Goal: Task Accomplishment & Management: Use online tool/utility

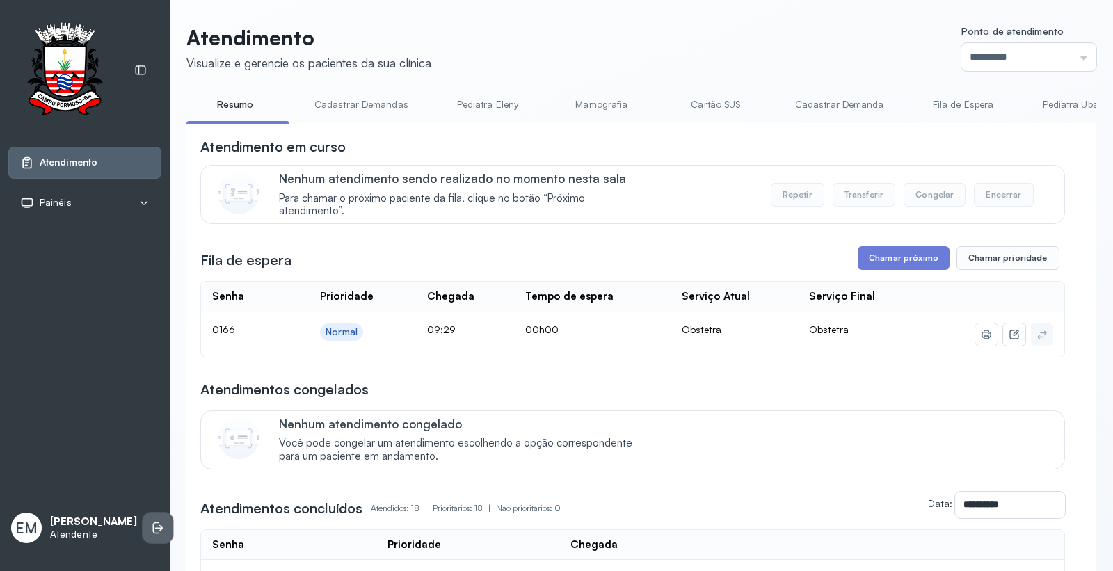
click at [151, 521] on icon at bounding box center [158, 528] width 14 height 14
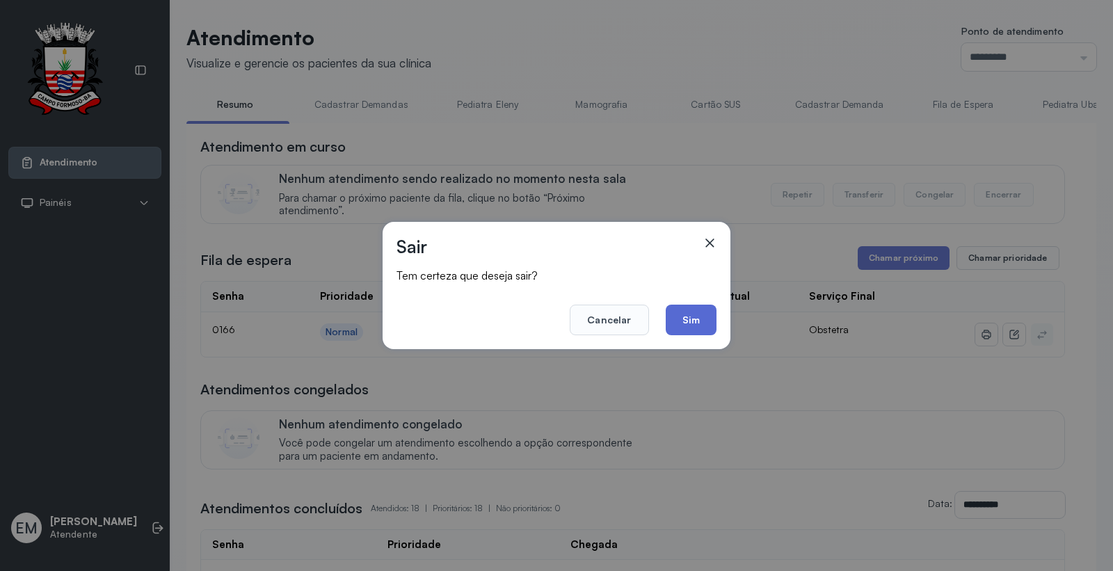
click at [687, 313] on button "Sim" at bounding box center [691, 320] width 51 height 31
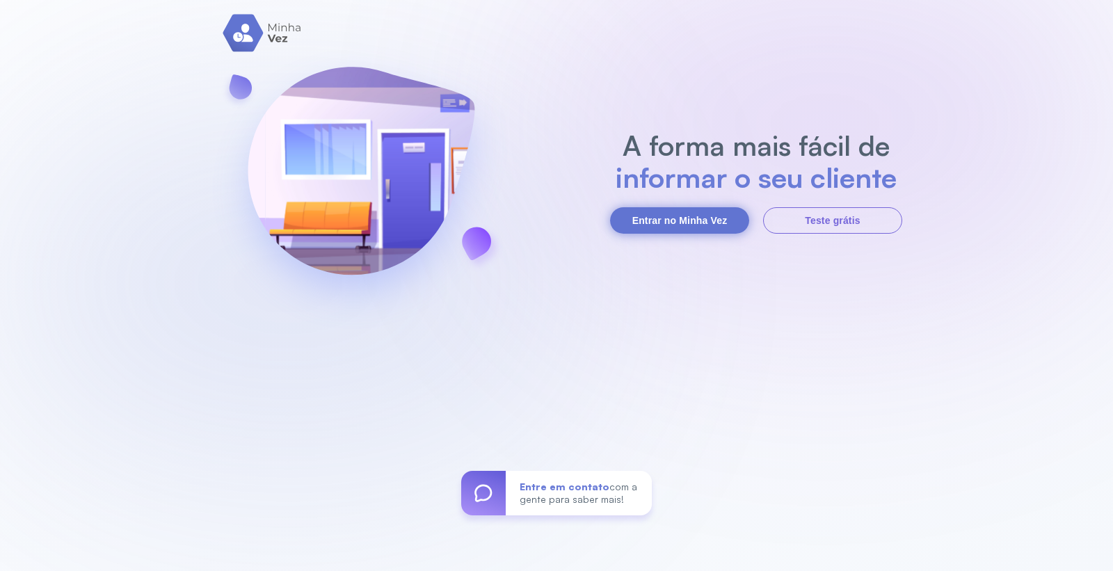
click at [710, 212] on button "Entrar no Minha Vez" at bounding box center [679, 220] width 139 height 26
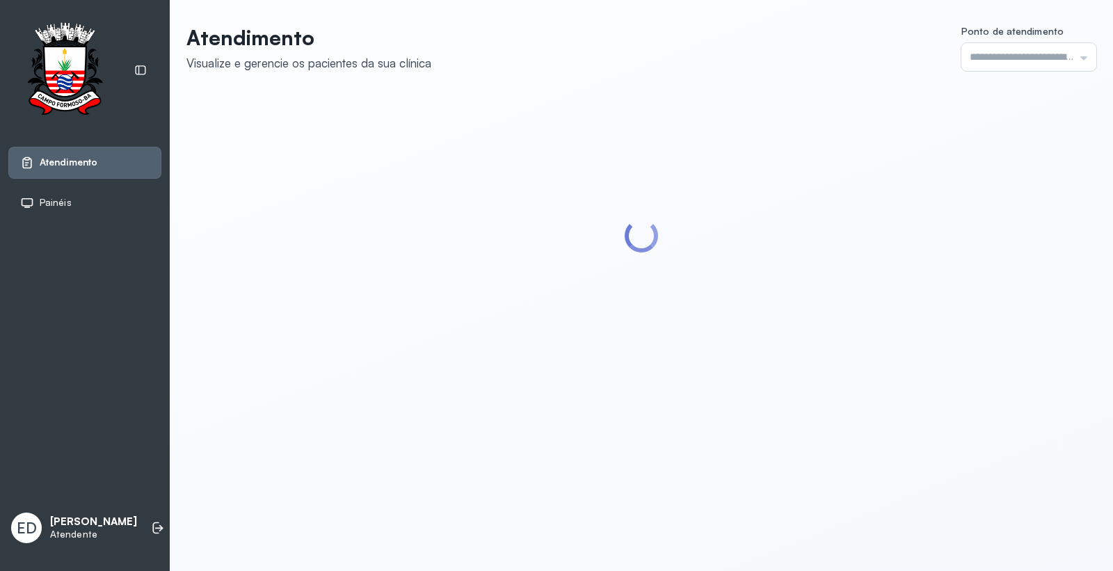
type input "*********"
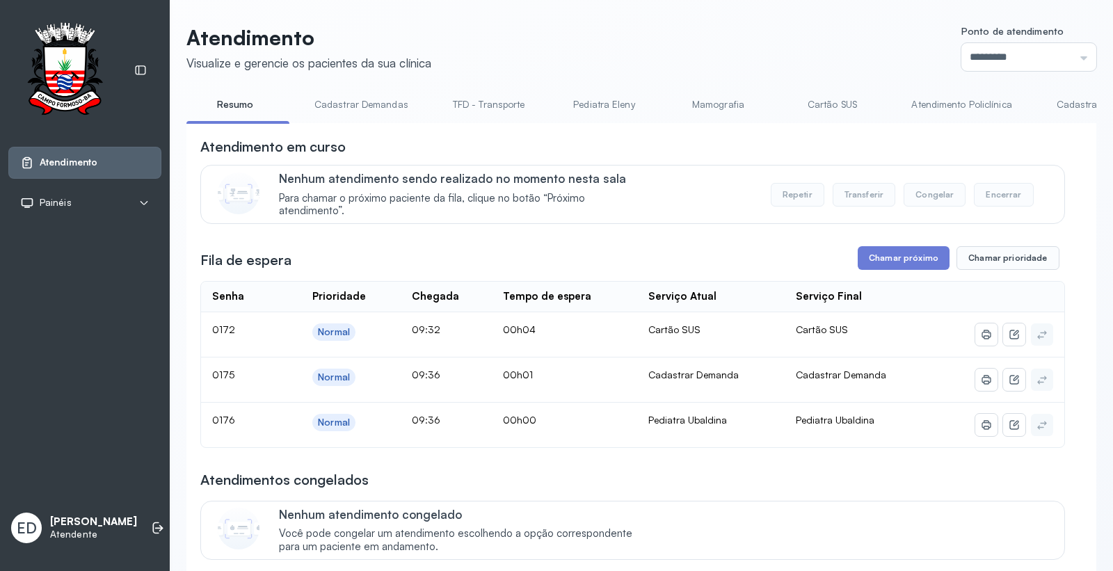
click at [652, 147] on div "Atendimento em curso" at bounding box center [632, 146] width 865 height 19
click at [653, 147] on div "Atendimento em curso" at bounding box center [632, 146] width 865 height 19
click at [356, 103] on link "Cadastrar Demandas" at bounding box center [362, 104] width 122 height 23
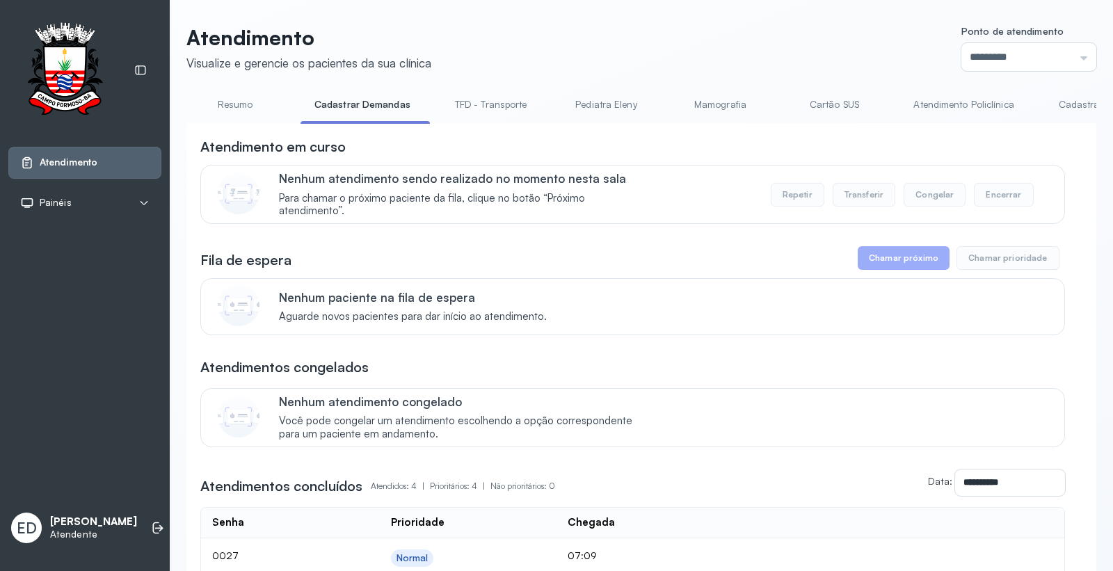
click at [1074, 105] on link "Cadastrar Demanda" at bounding box center [1103, 104] width 117 height 23
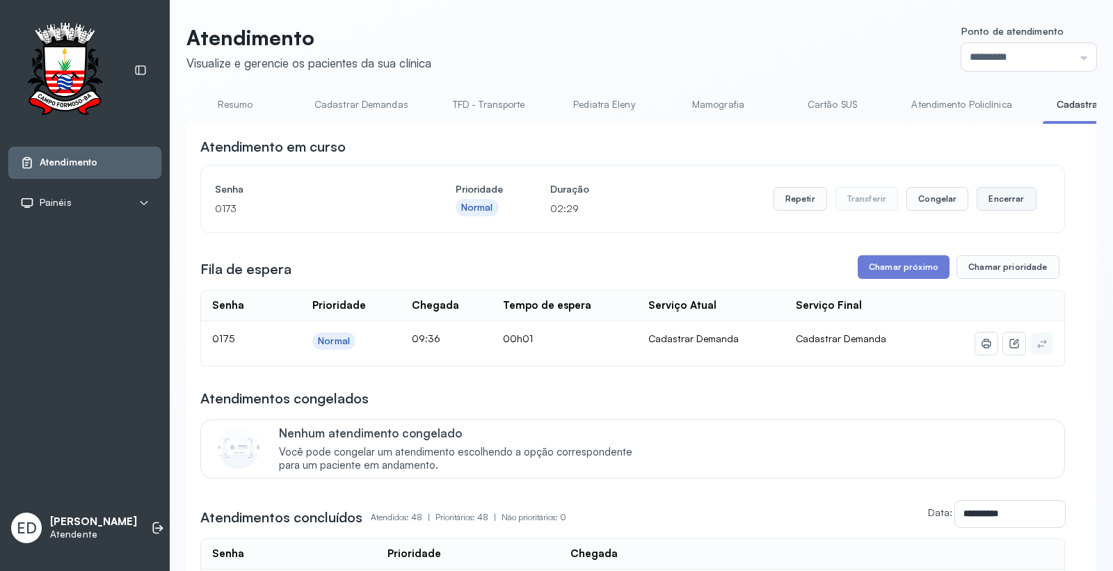
click at [994, 198] on button "Encerrar" at bounding box center [1006, 199] width 59 height 24
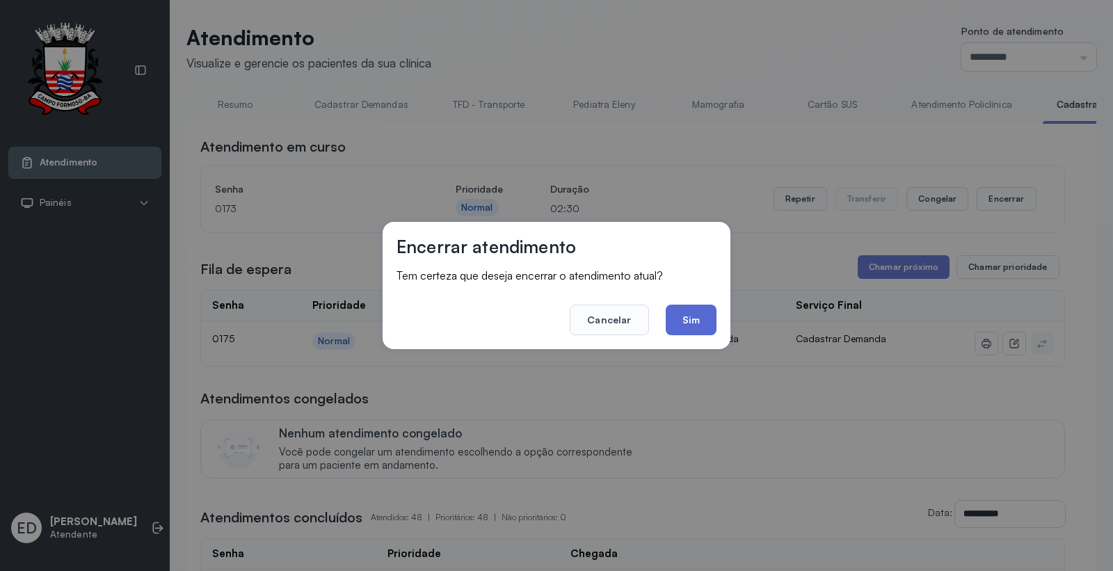
click at [692, 322] on button "Sim" at bounding box center [691, 320] width 51 height 31
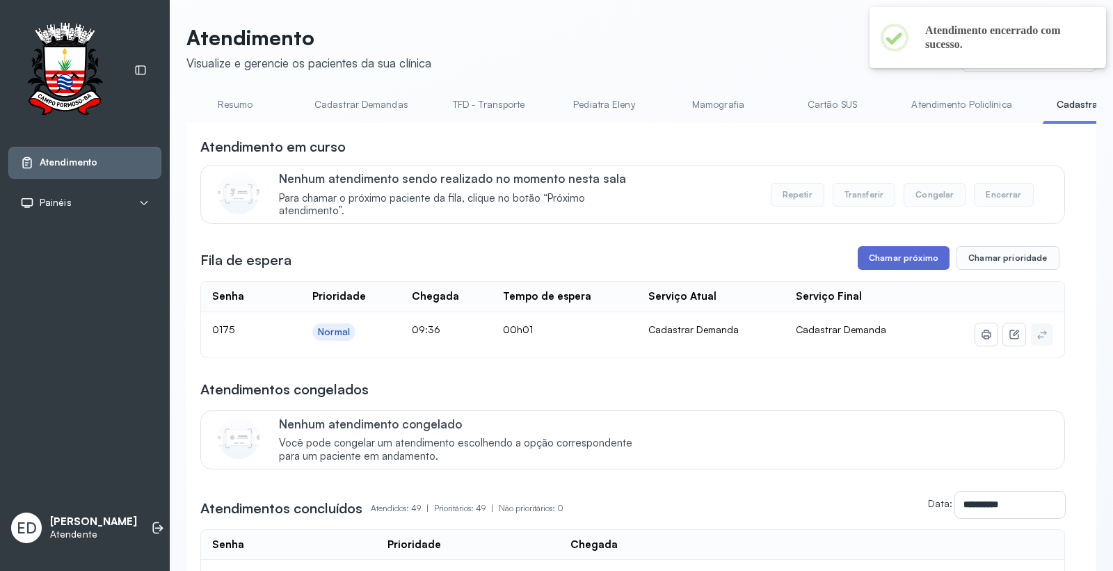
click at [884, 262] on button "Chamar próximo" at bounding box center [904, 258] width 92 height 24
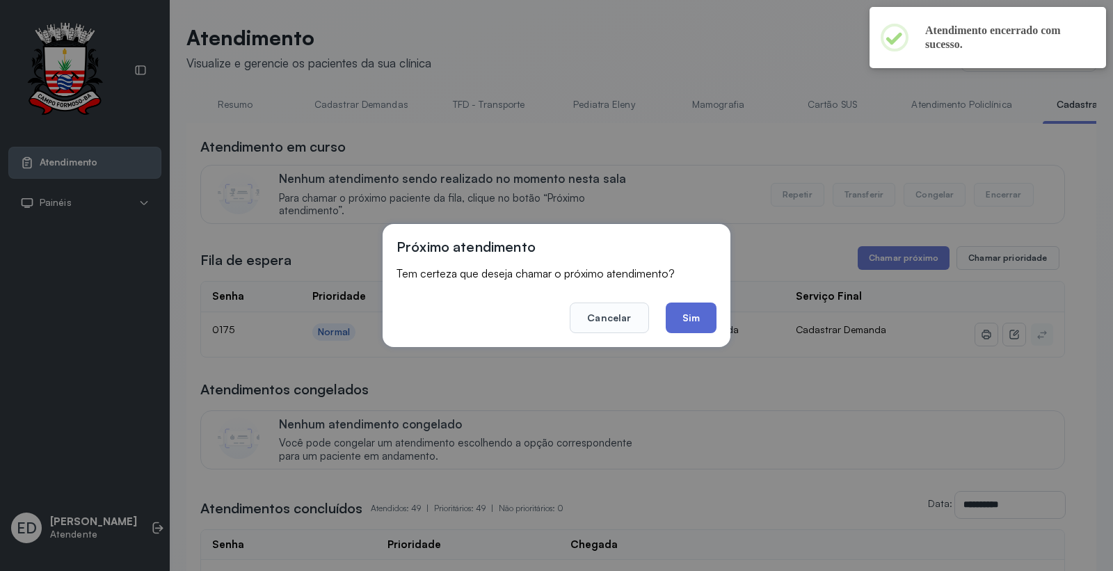
click at [699, 310] on button "Sim" at bounding box center [691, 318] width 51 height 31
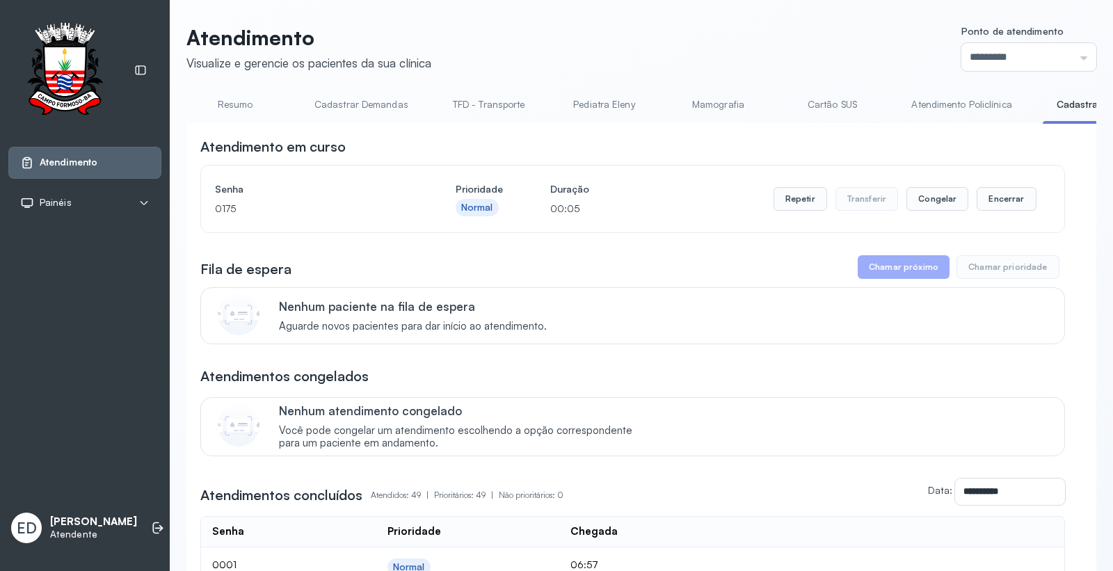
click at [228, 113] on link "Resumo" at bounding box center [234, 104] width 97 height 23
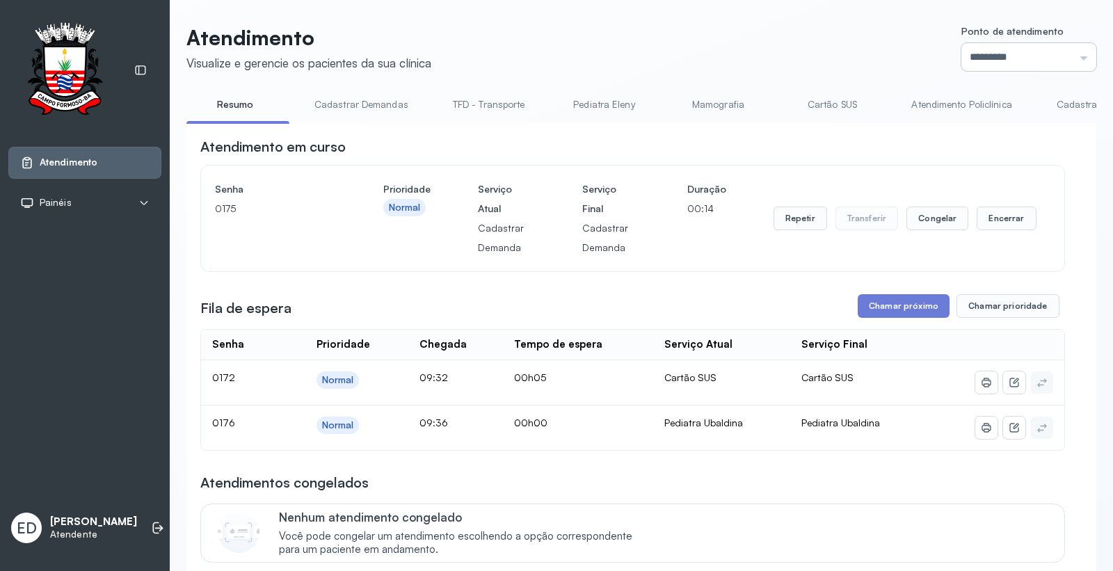
click at [1005, 49] on input "*********" at bounding box center [1029, 57] width 135 height 28
type input "*********"
click at [975, 173] on div "Atendimento Visualize e gerencie os pacientes da sua clínica Ponto de atendimen…" at bounding box center [641, 565] width 910 height 1080
click at [982, 210] on button "Encerrar" at bounding box center [1006, 219] width 59 height 24
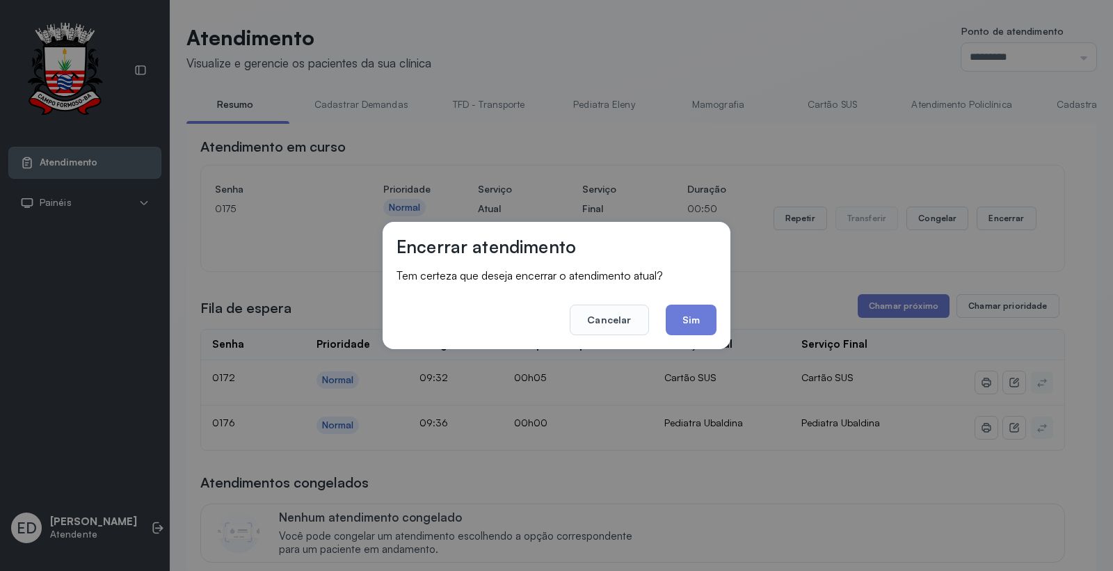
click at [712, 317] on button "Sim" at bounding box center [691, 320] width 51 height 31
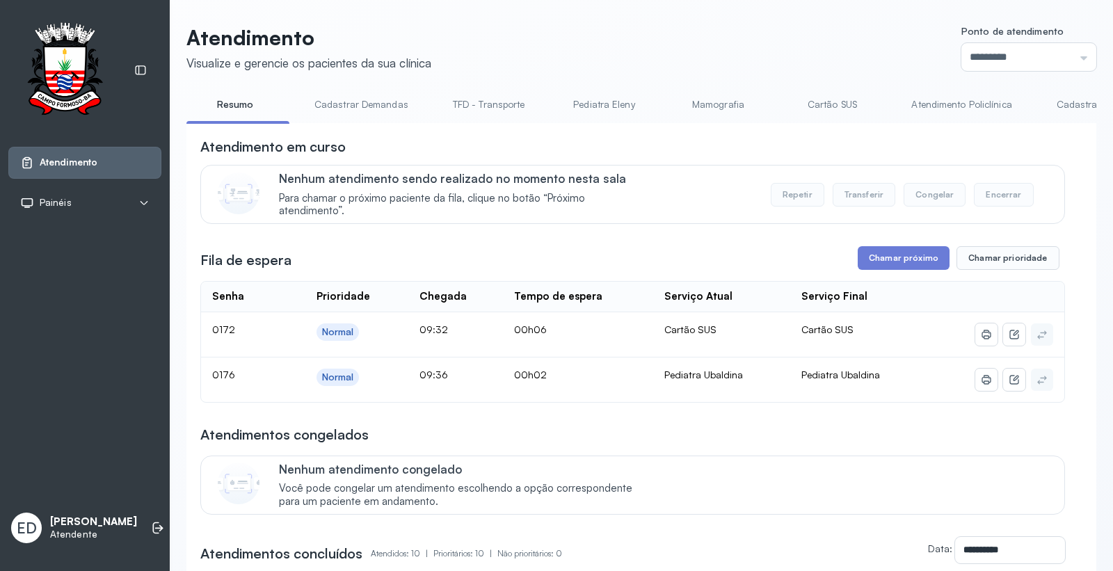
click at [756, 164] on div "Atendimento em curso Nenhum atendimento sendo realizado no momento nesta sala P…" at bounding box center [632, 180] width 865 height 87
click at [742, 141] on div "Atendimento em curso" at bounding box center [632, 146] width 865 height 19
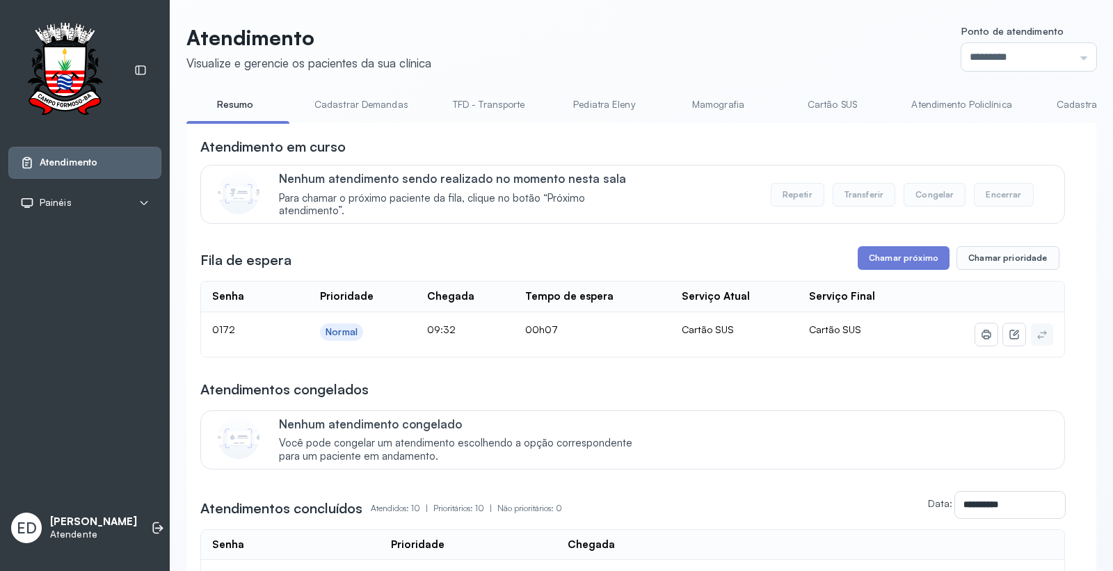
click at [623, 244] on div "**********" at bounding box center [632, 550] width 865 height 826
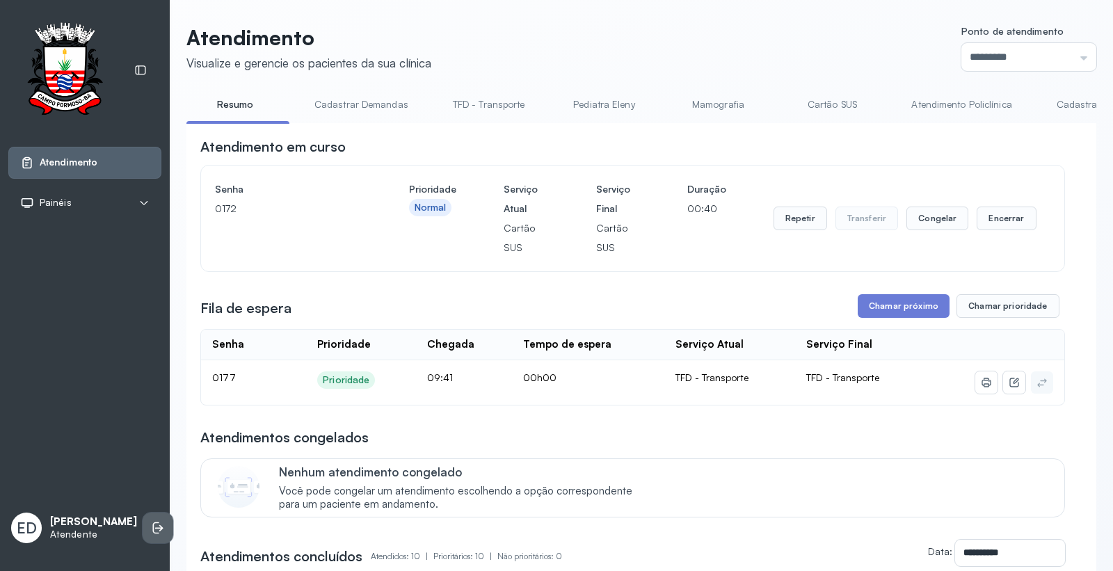
click at [151, 513] on li at bounding box center [158, 528] width 31 height 31
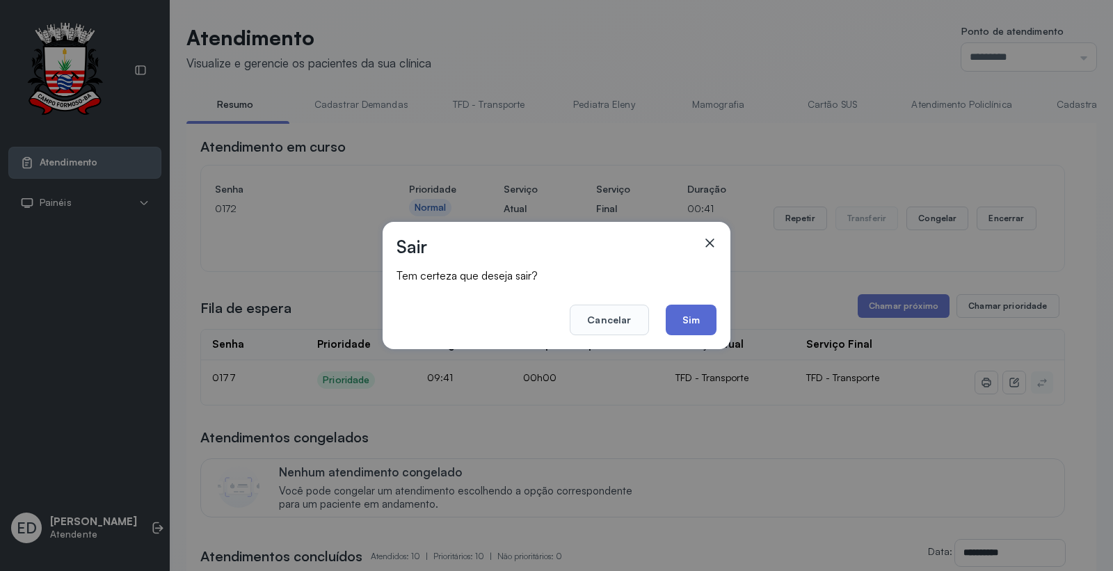
click at [686, 306] on button "Sim" at bounding box center [691, 320] width 51 height 31
